Goal: Transaction & Acquisition: Purchase product/service

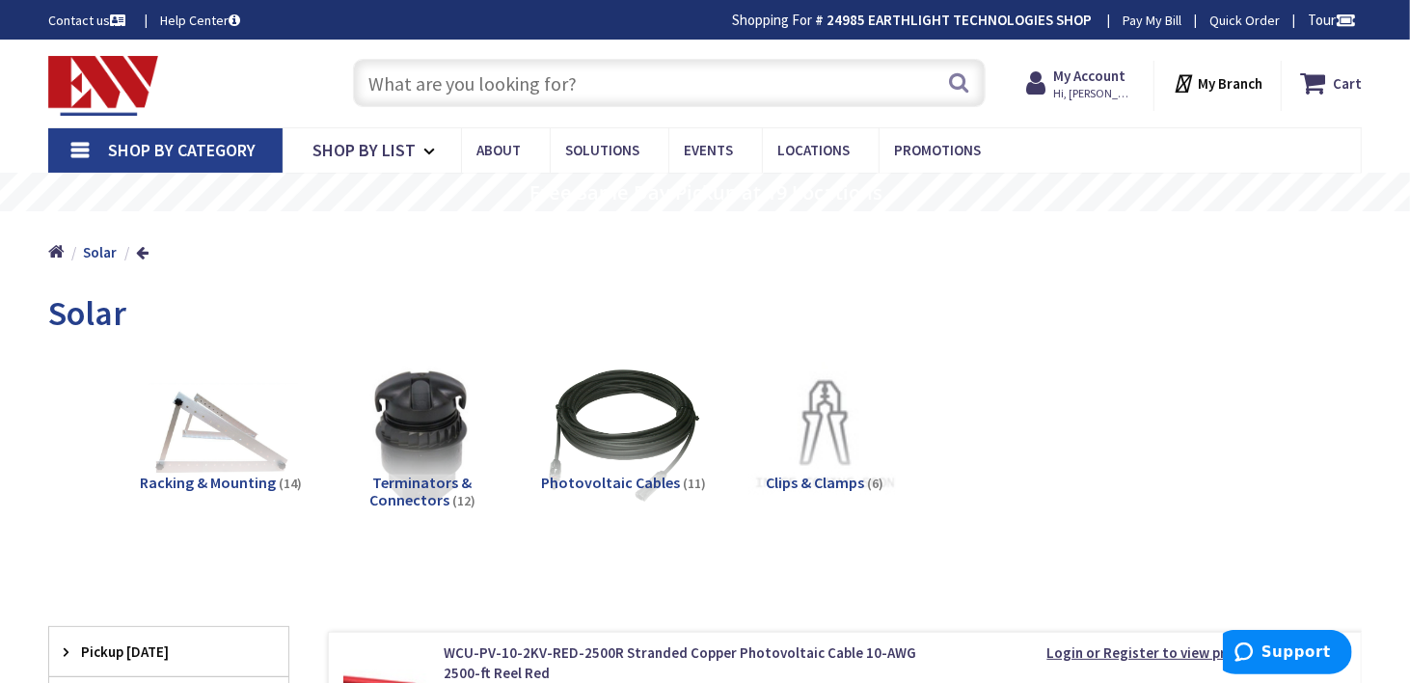
click at [459, 86] on input "text" at bounding box center [669, 83] width 633 height 48
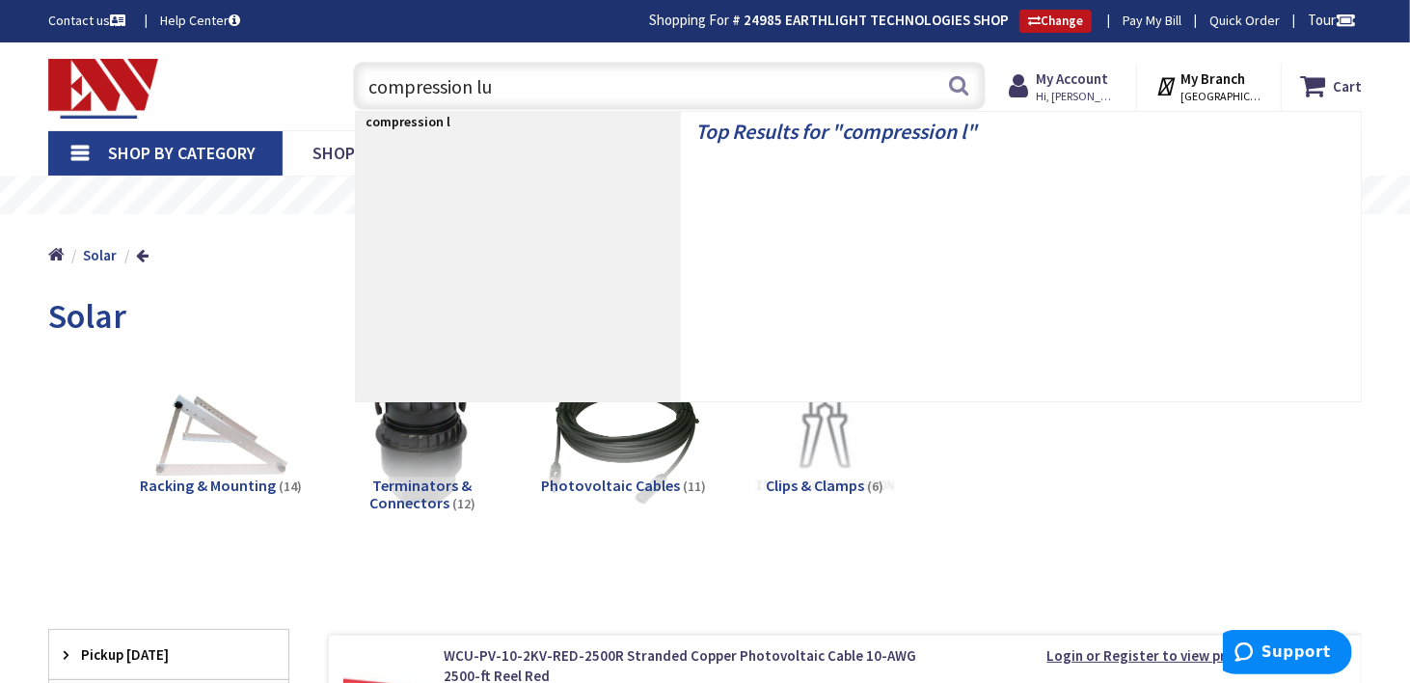
type input "compression lug"
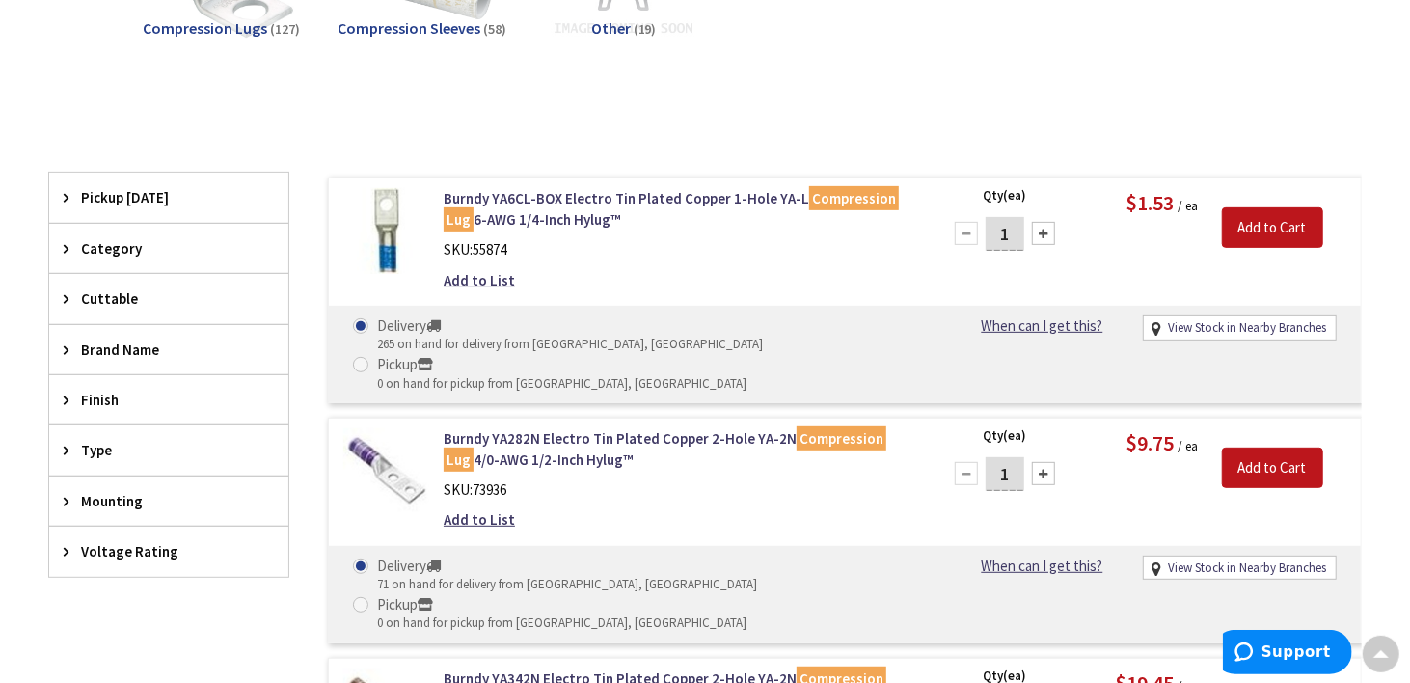
scroll to position [482, 0]
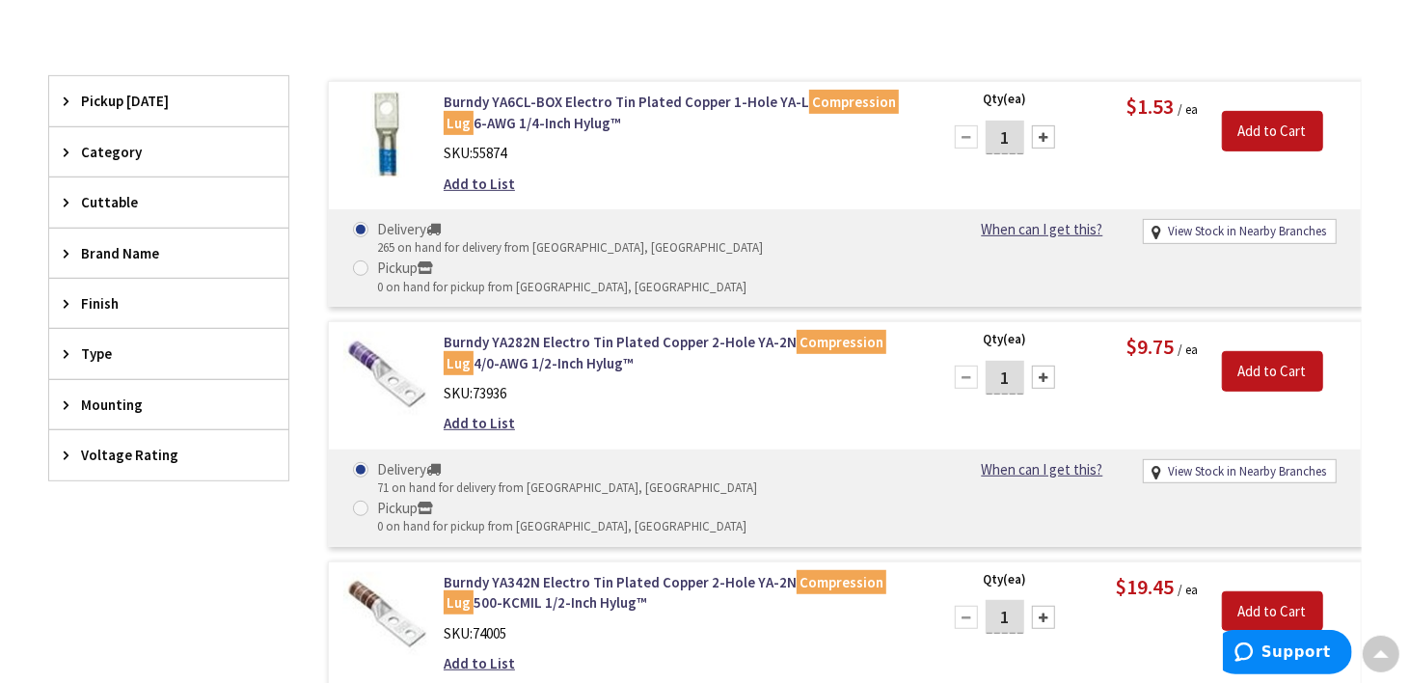
click at [70, 398] on icon at bounding box center [71, 404] width 14 height 14
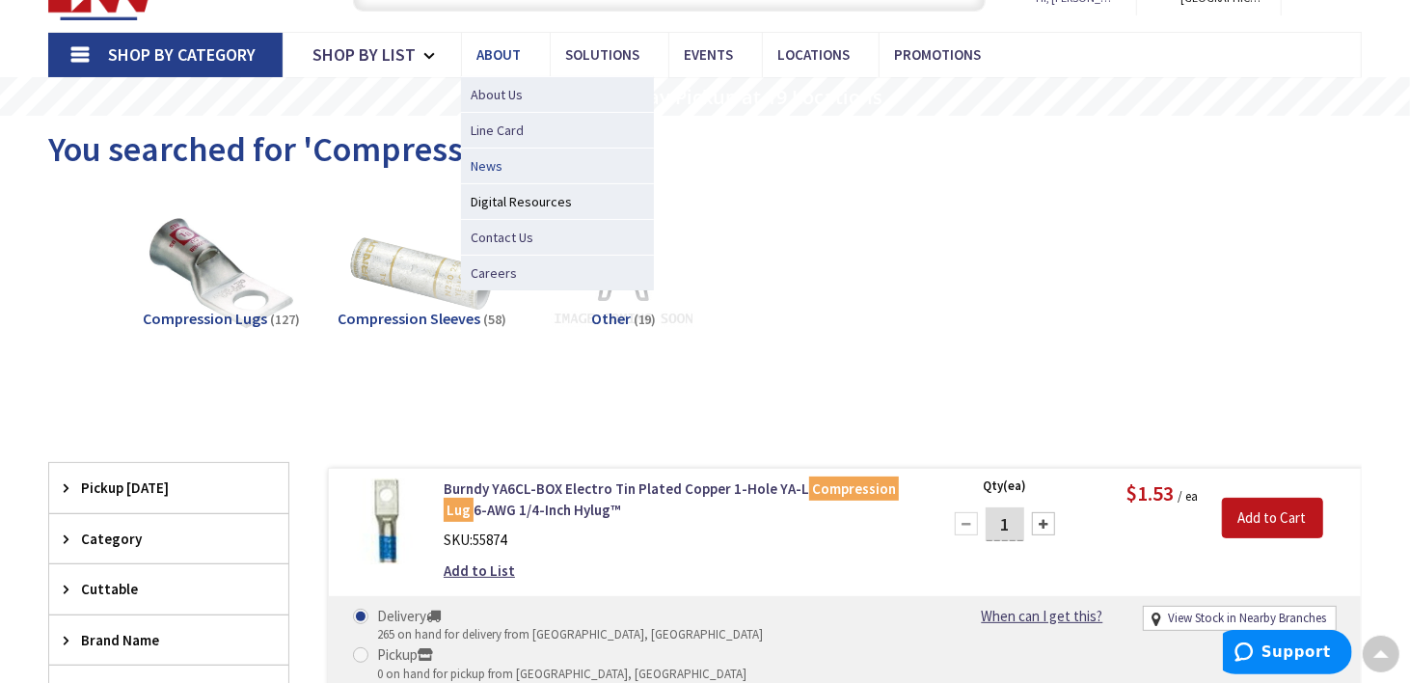
scroll to position [0, 0]
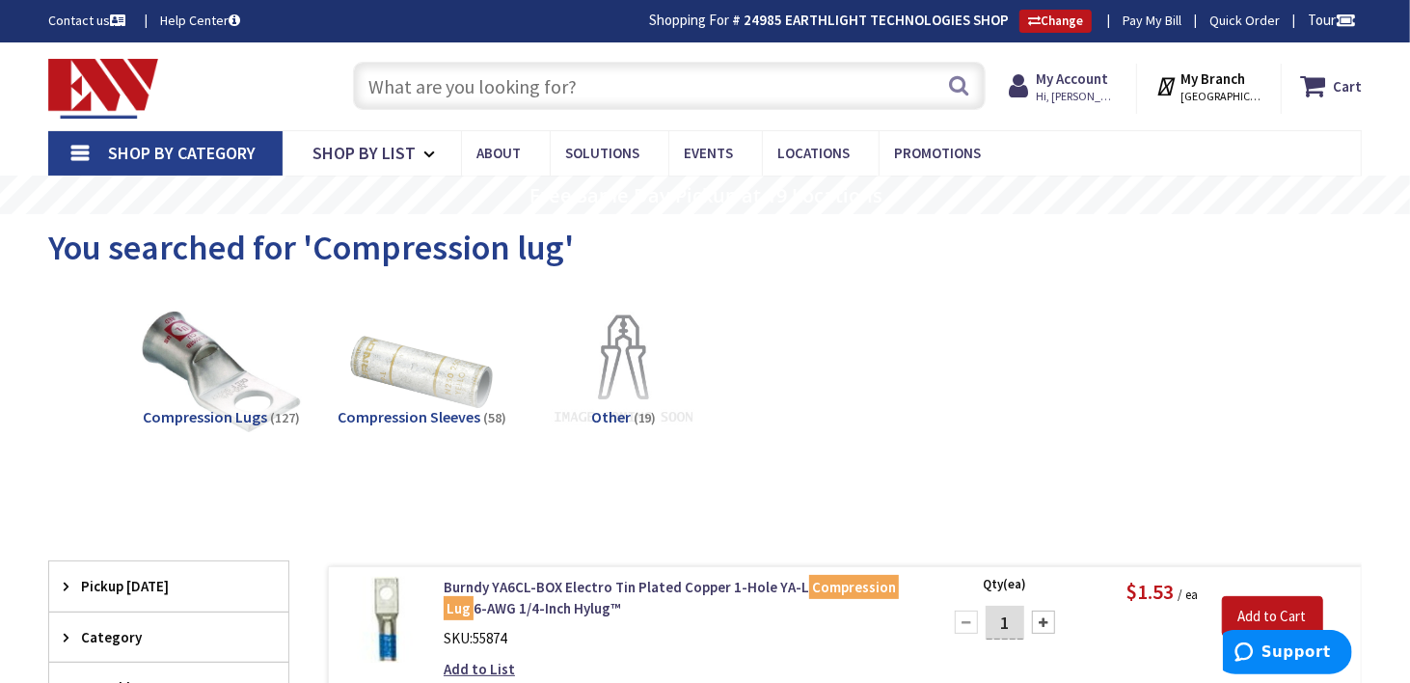
click at [247, 401] on img at bounding box center [221, 370] width 169 height 169
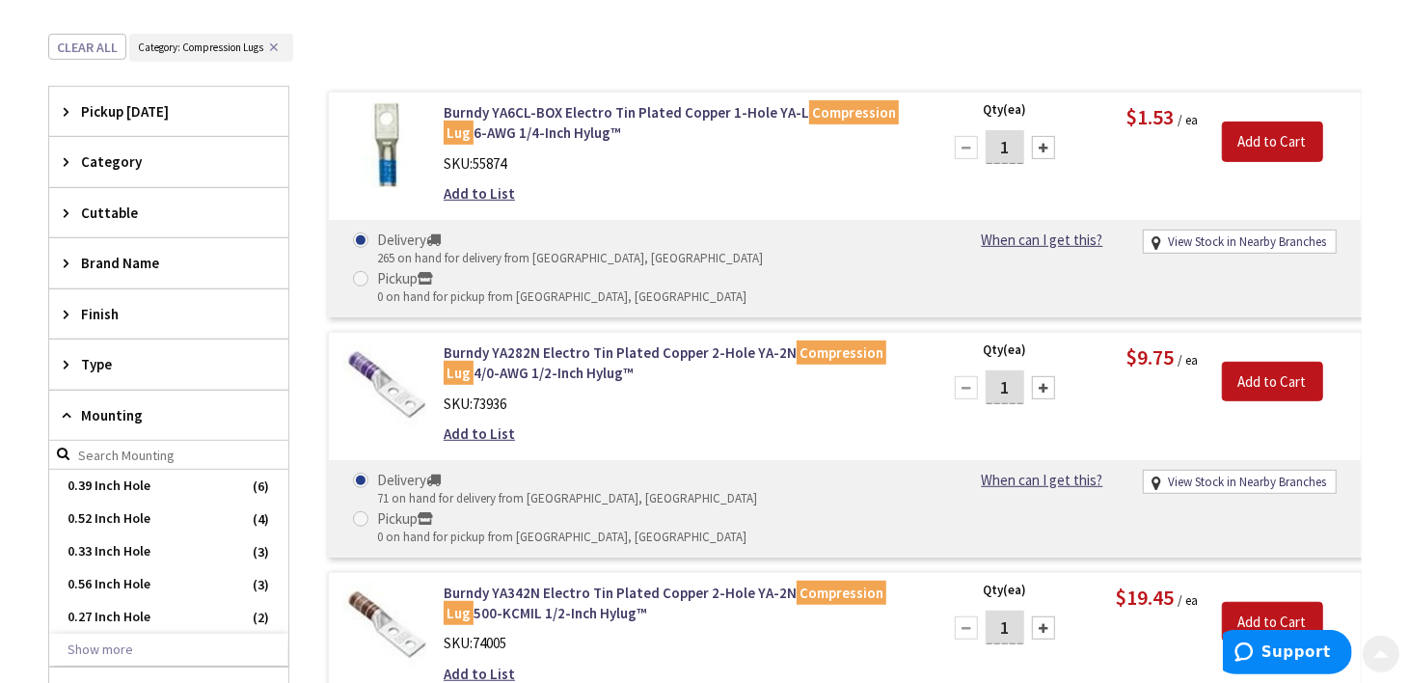
scroll to position [525, 0]
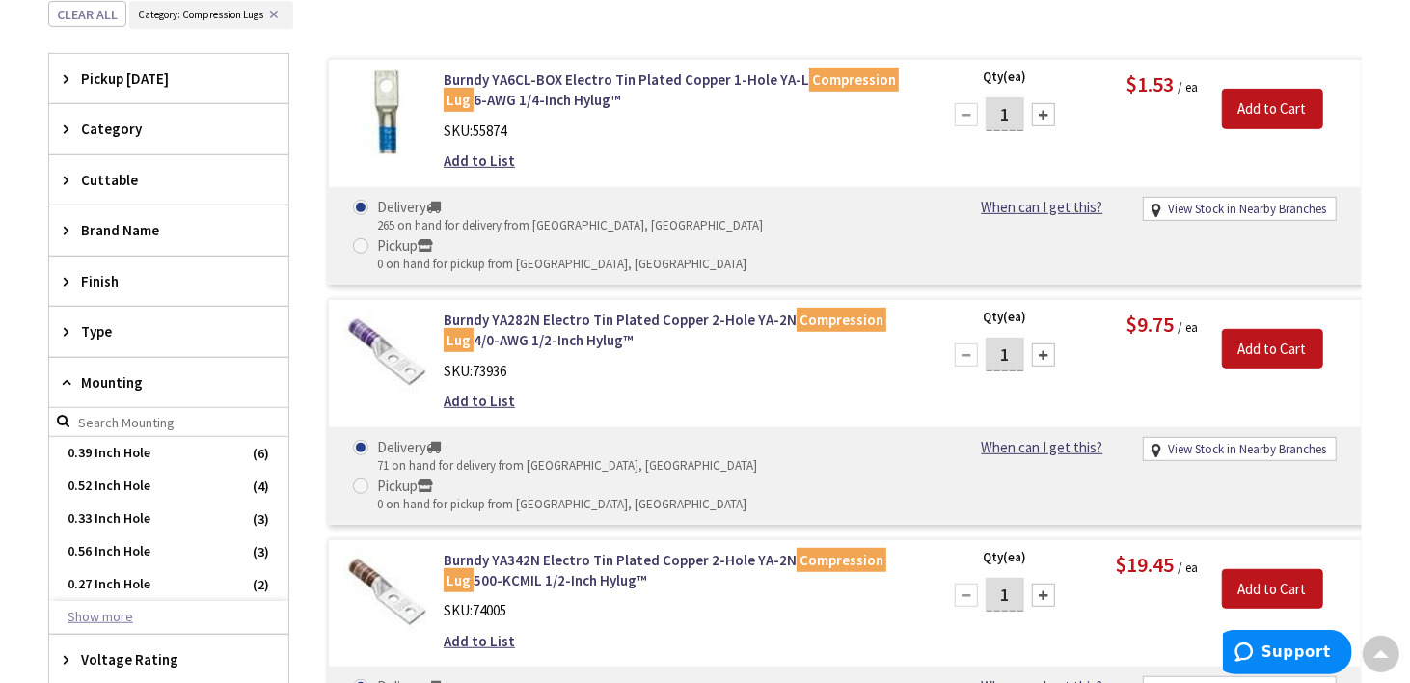
click at [90, 616] on button "Show more" at bounding box center [168, 617] width 239 height 33
click at [115, 641] on span "3/8 Inch Hole" at bounding box center [168, 650] width 239 height 33
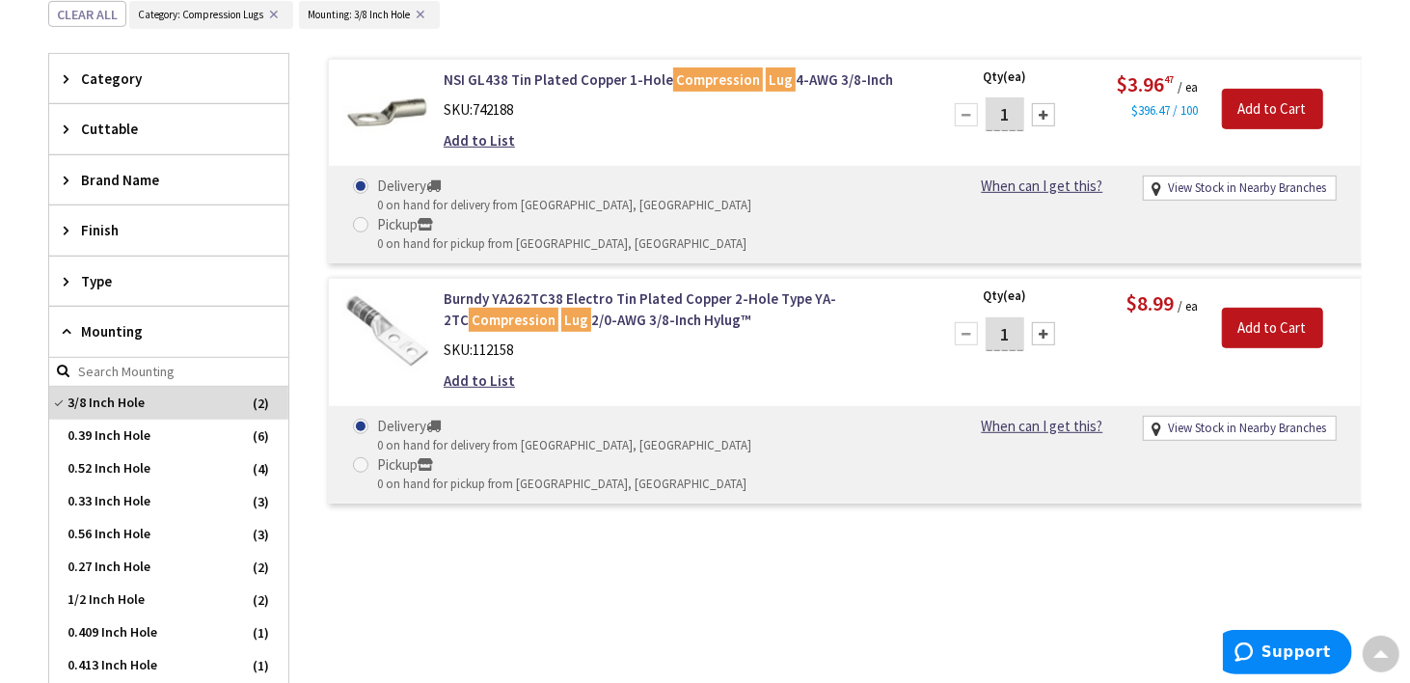
scroll to position [332, 0]
